Goal: Information Seeking & Learning: Learn about a topic

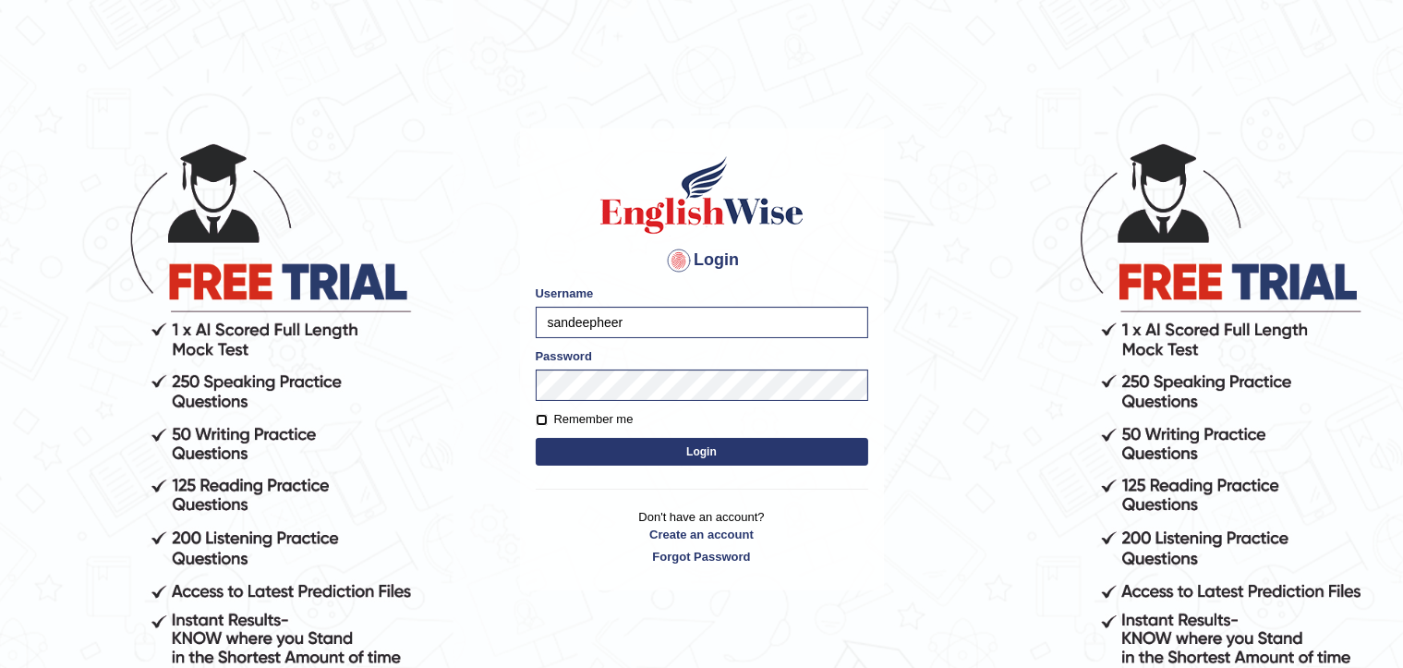
click at [540, 416] on input "Remember me" at bounding box center [542, 420] width 12 height 12
checkbox input "true"
click at [697, 455] on button "Login" at bounding box center [702, 452] width 332 height 28
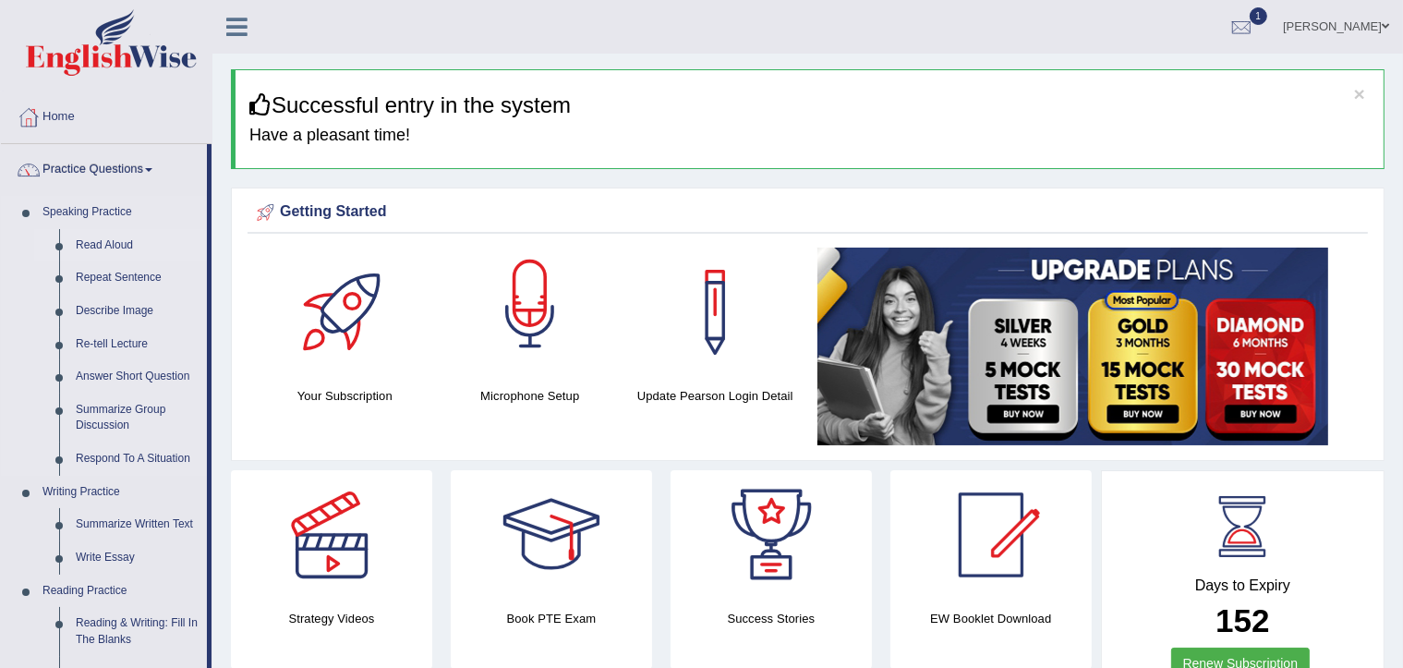
click at [112, 244] on link "Read Aloud" at bounding box center [136, 245] width 139 height 33
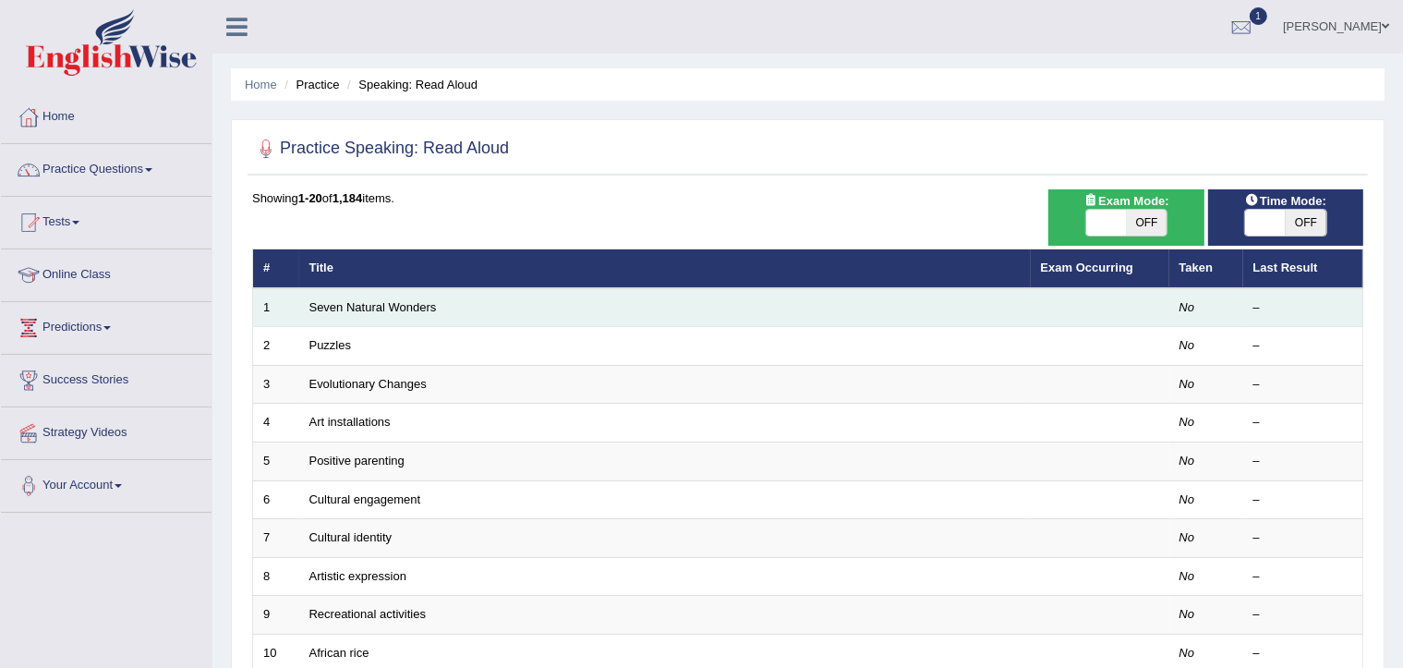
click at [562, 317] on td "Seven Natural Wonders" at bounding box center [664, 307] width 731 height 39
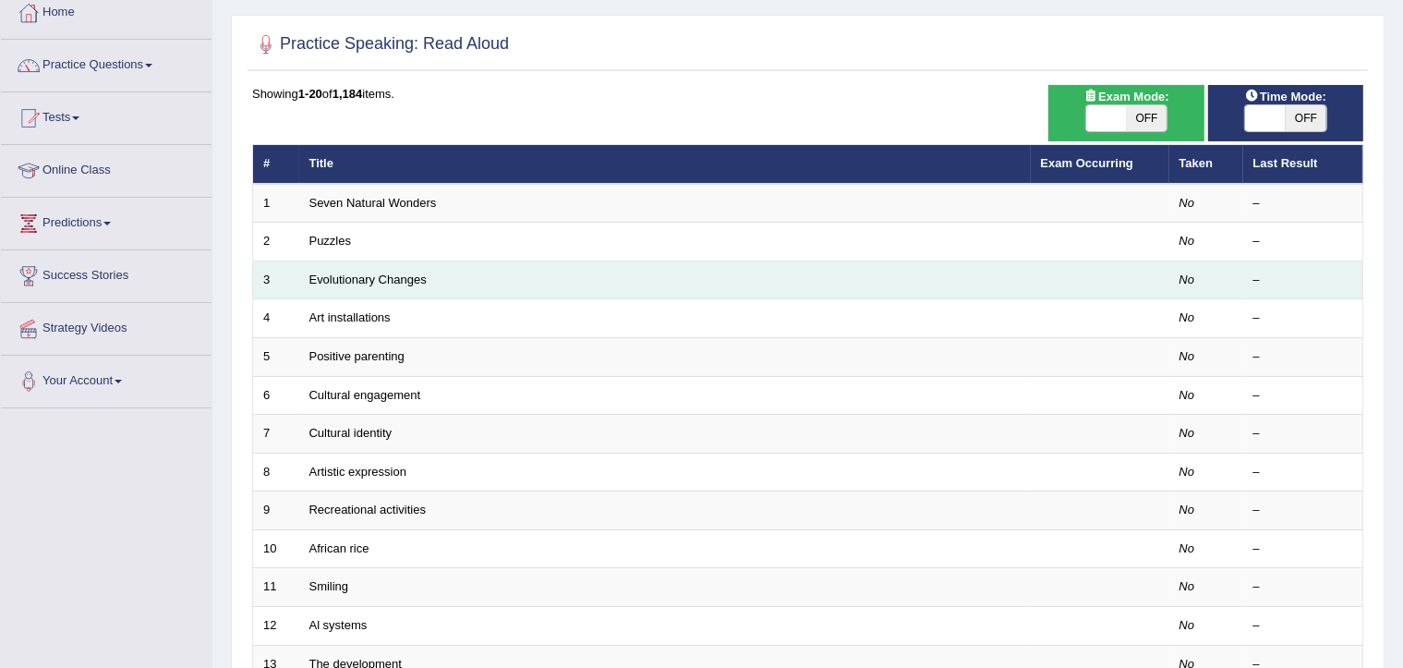
scroll to position [81, 0]
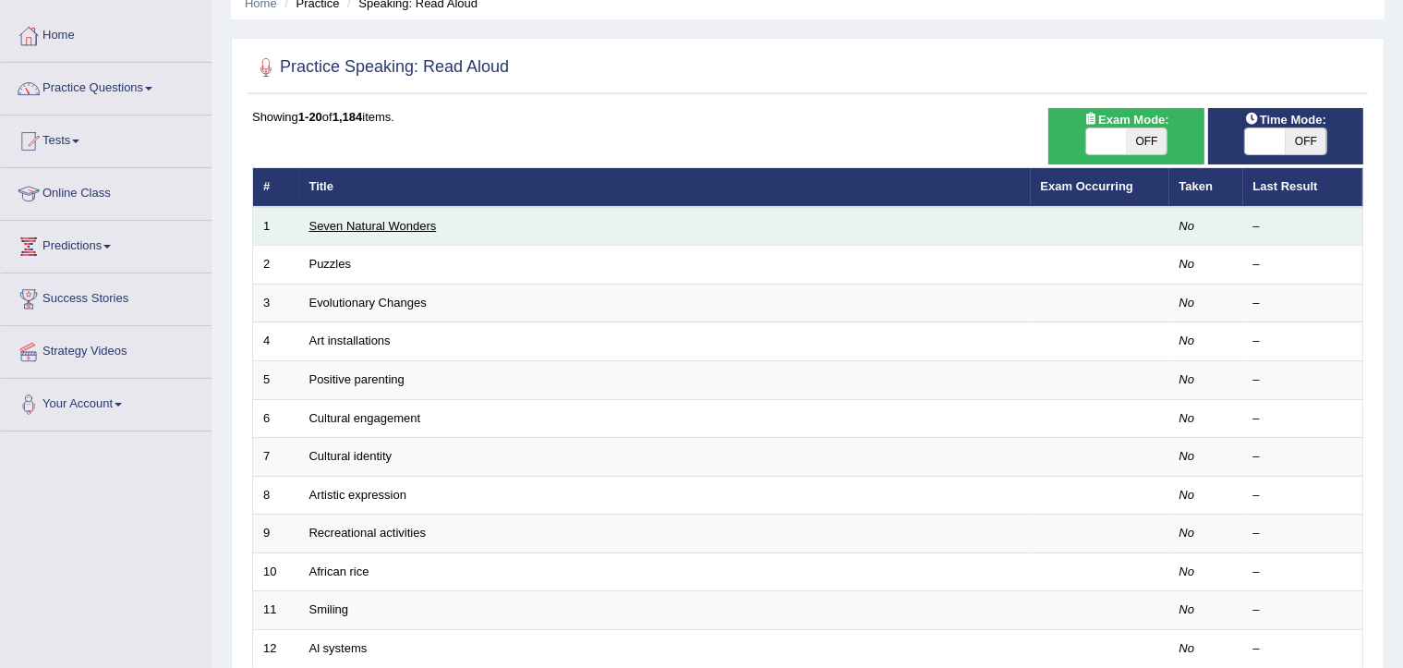
click at [431, 225] on link "Seven Natural Wonders" at bounding box center [372, 226] width 127 height 14
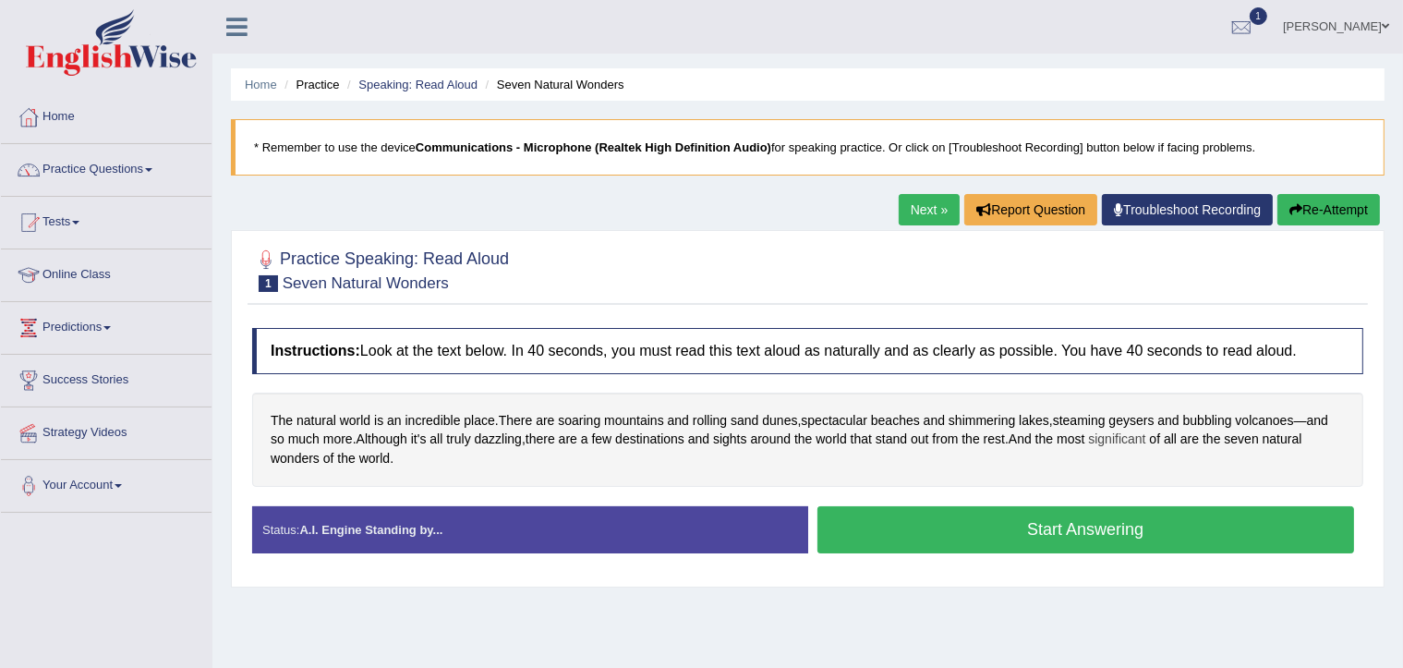
click at [1140, 433] on span "significant" at bounding box center [1116, 438] width 57 height 19
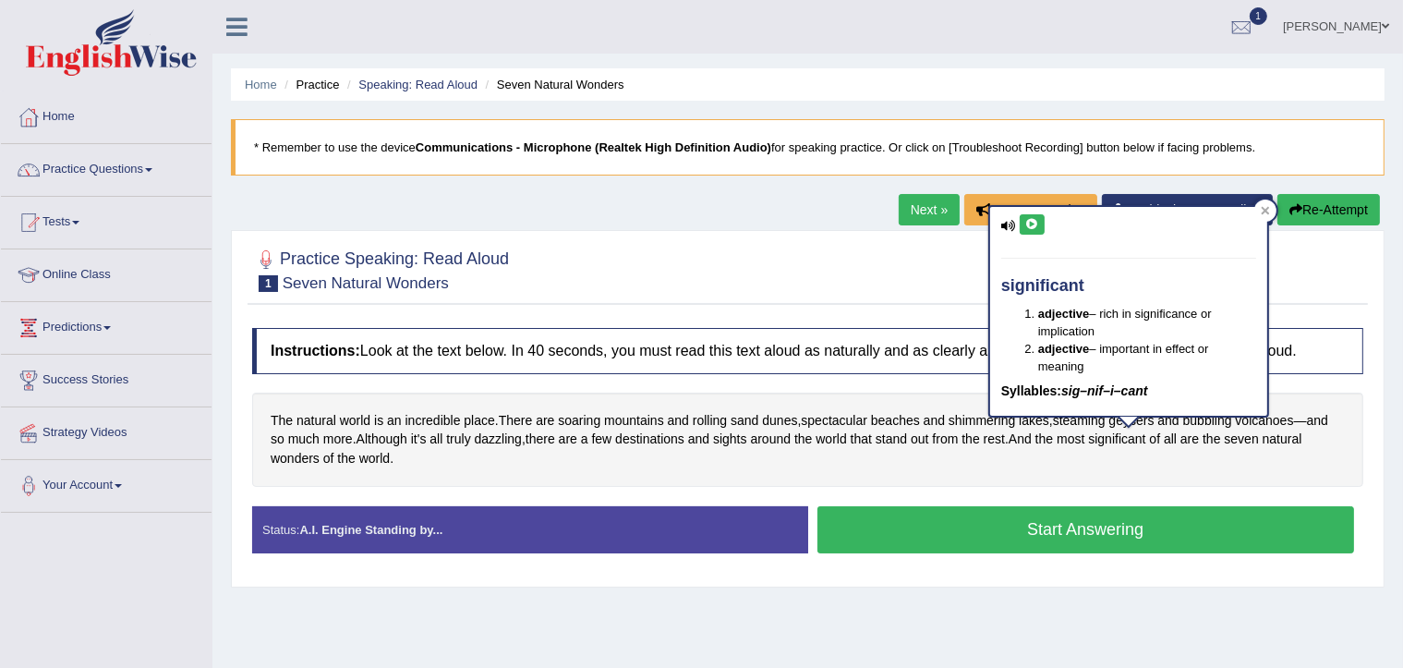
click at [1017, 228] on div "significant adjective – rich in significance or implication adjective – importa…" at bounding box center [1128, 311] width 277 height 209
click at [1263, 212] on icon at bounding box center [1264, 210] width 9 height 9
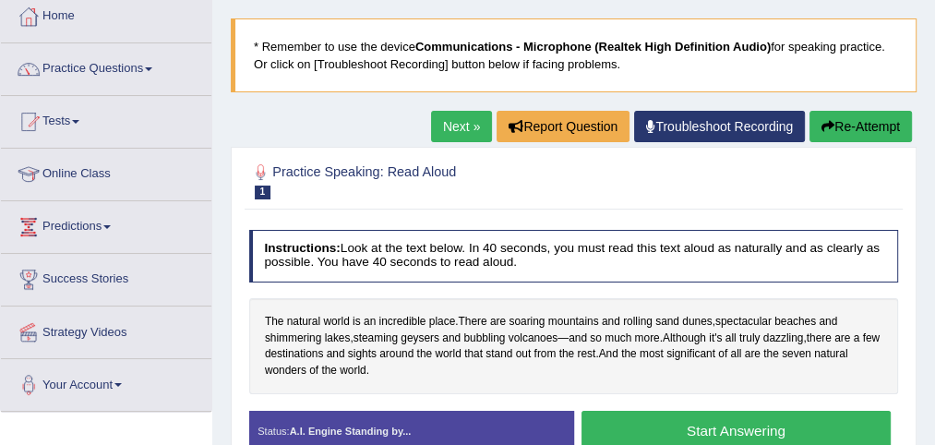
scroll to position [104, 0]
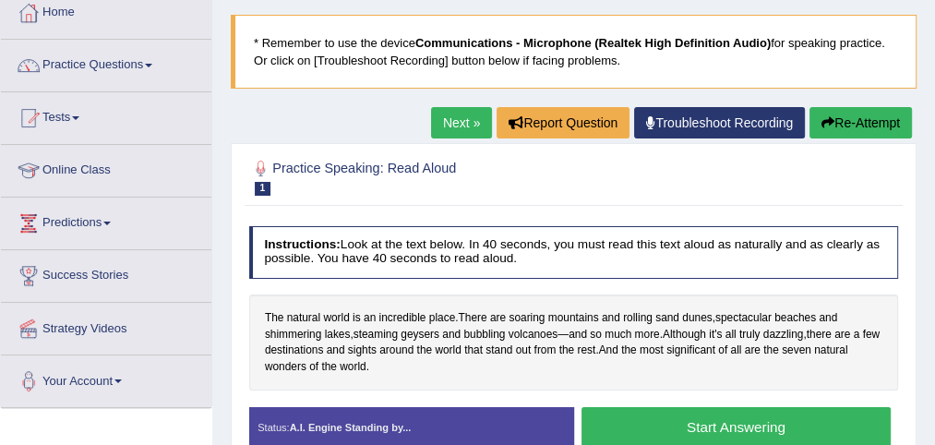
click at [714, 421] on button "Start Answering" at bounding box center [736, 427] width 309 height 40
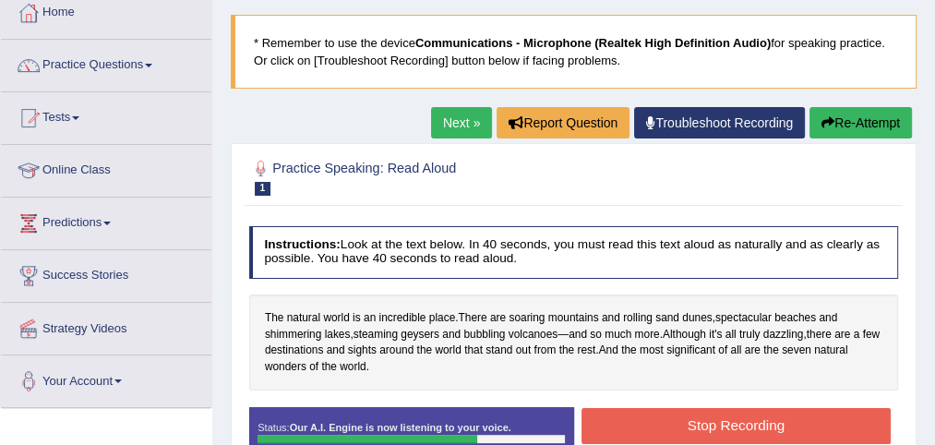
click at [717, 426] on button "Stop Recording" at bounding box center [736, 426] width 309 height 36
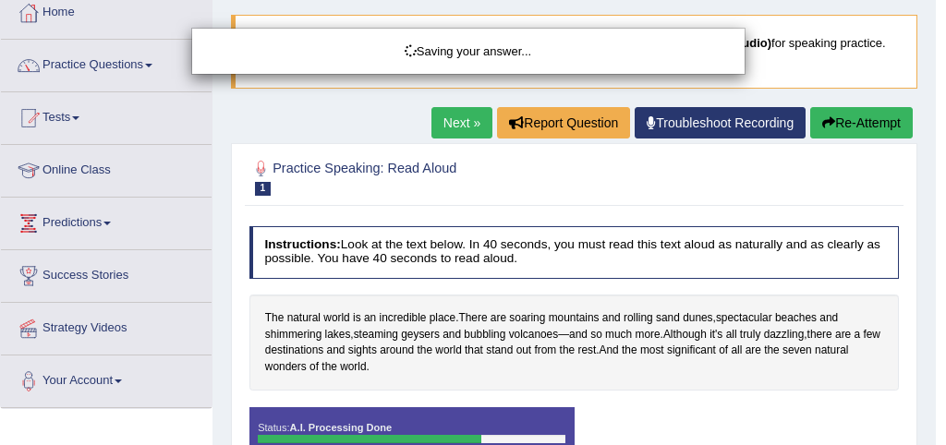
click at [814, 391] on div "Saving your answer..." at bounding box center [473, 222] width 946 height 445
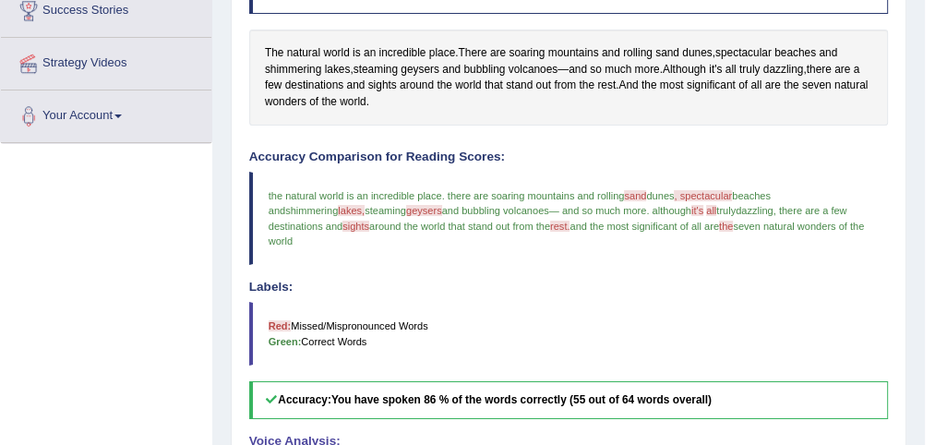
scroll to position [368, 0]
